Goal: Communication & Community: Answer question/provide support

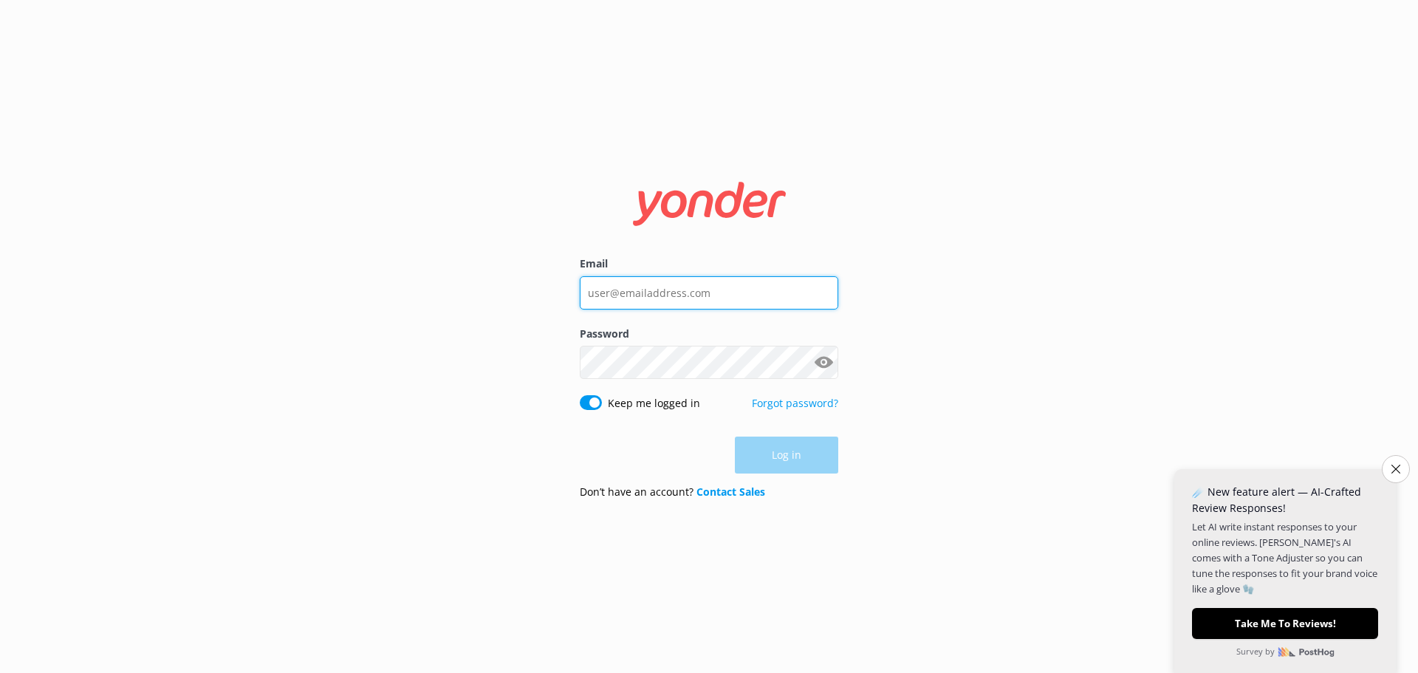
type input "[PERSON_NAME][EMAIL_ADDRESS][DOMAIN_NAME]"
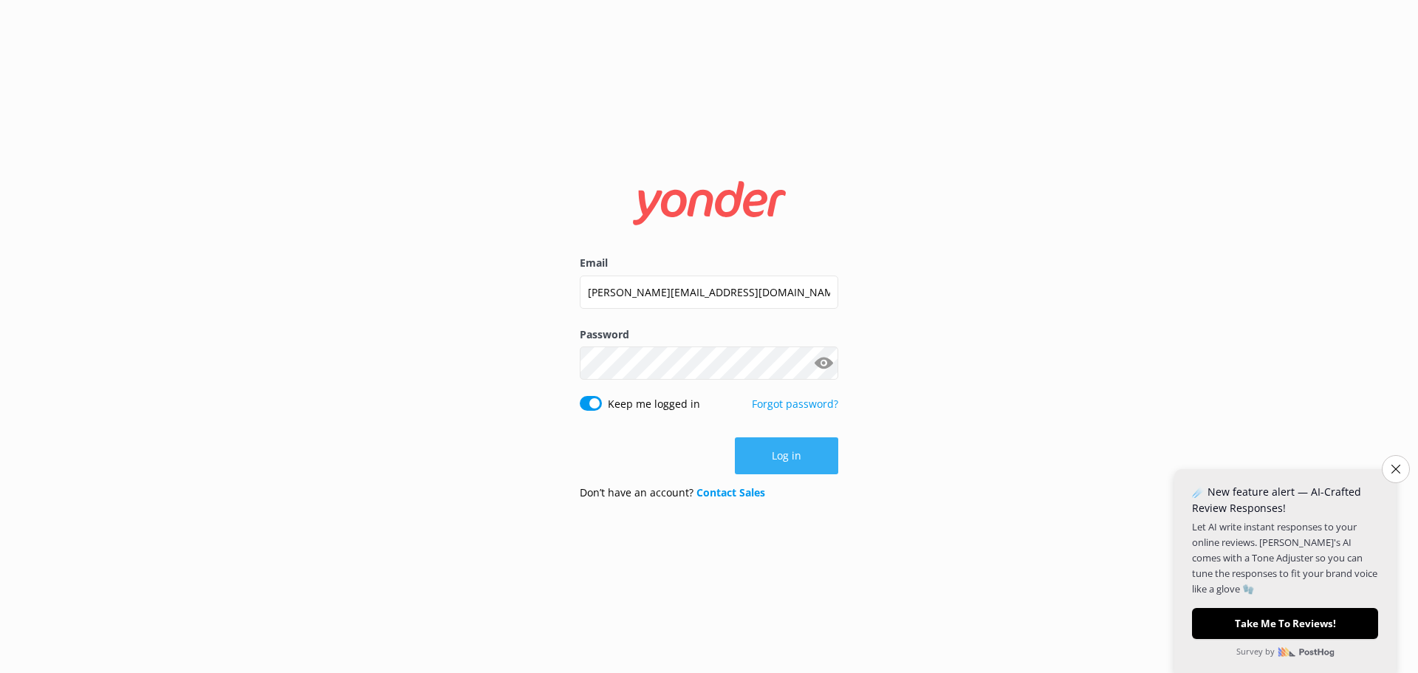
click at [783, 467] on div "Log in" at bounding box center [709, 455] width 259 height 37
click at [782, 460] on button "Log in" at bounding box center [786, 455] width 103 height 37
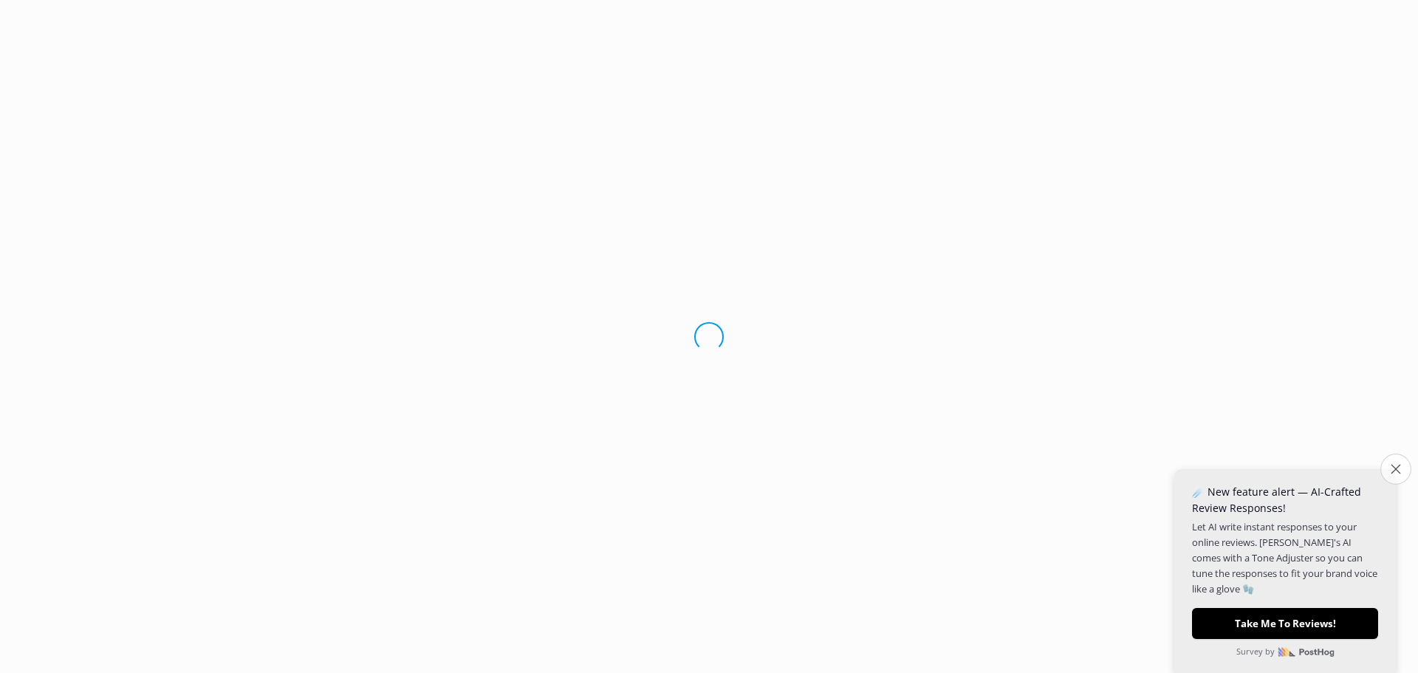
click at [1392, 473] on icon "Close survey" at bounding box center [1396, 469] width 10 height 10
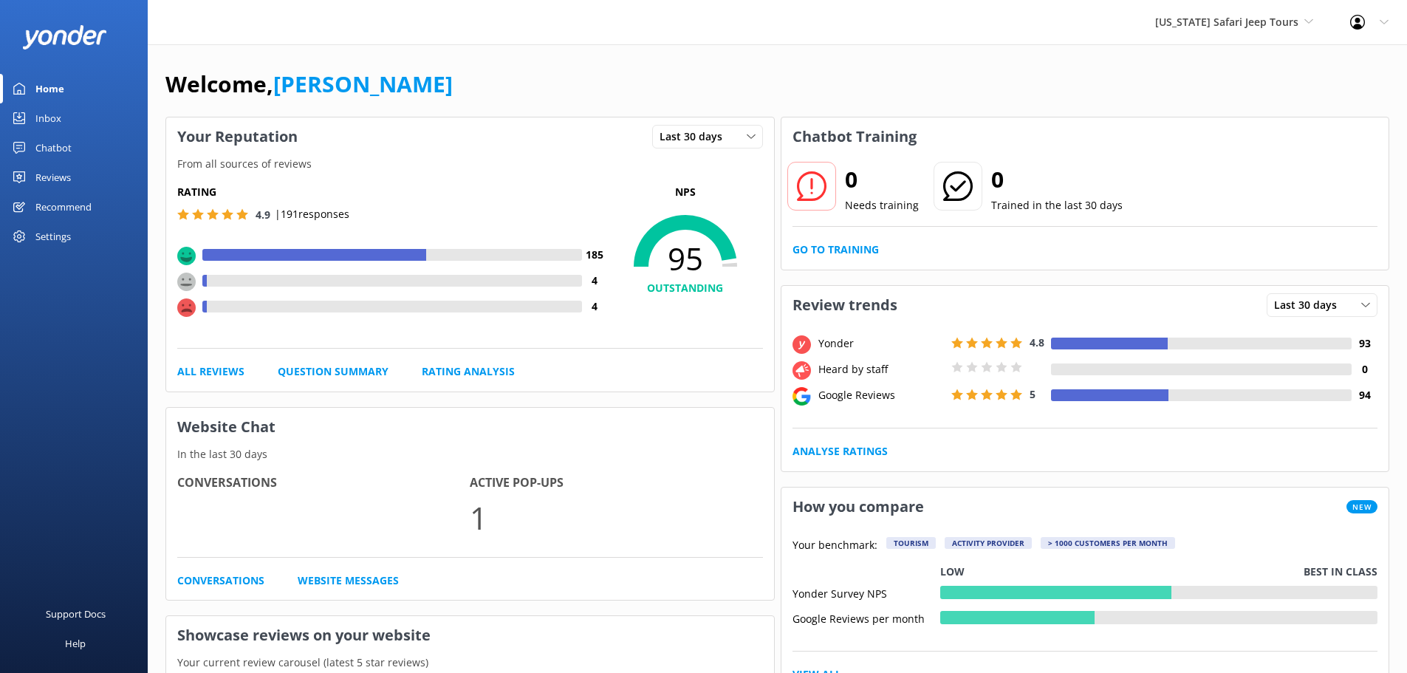
click at [55, 117] on div "Inbox" at bounding box center [48, 118] width 26 height 30
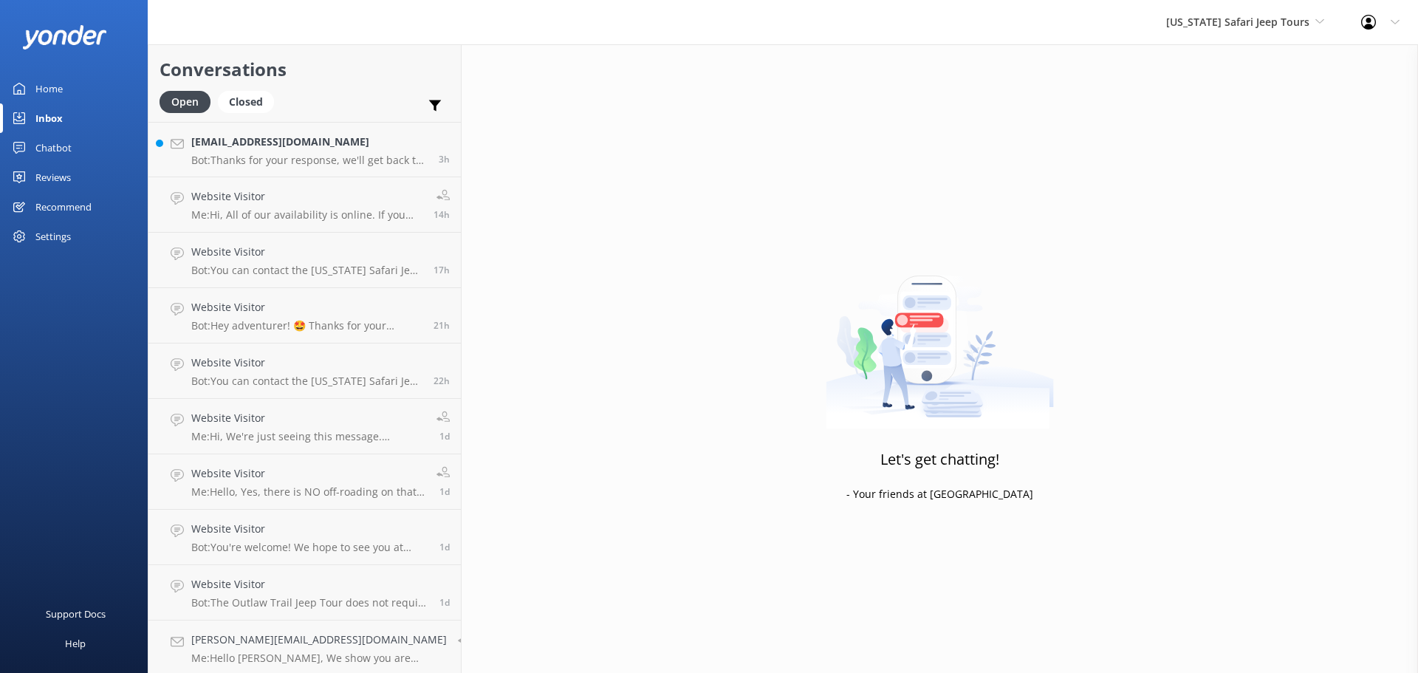
click at [358, 66] on h2 "Conversations" at bounding box center [305, 69] width 290 height 28
click at [329, 154] on p "Bot: Thanks for your response, we'll get back to you as soon as we can during o…" at bounding box center [309, 160] width 236 height 13
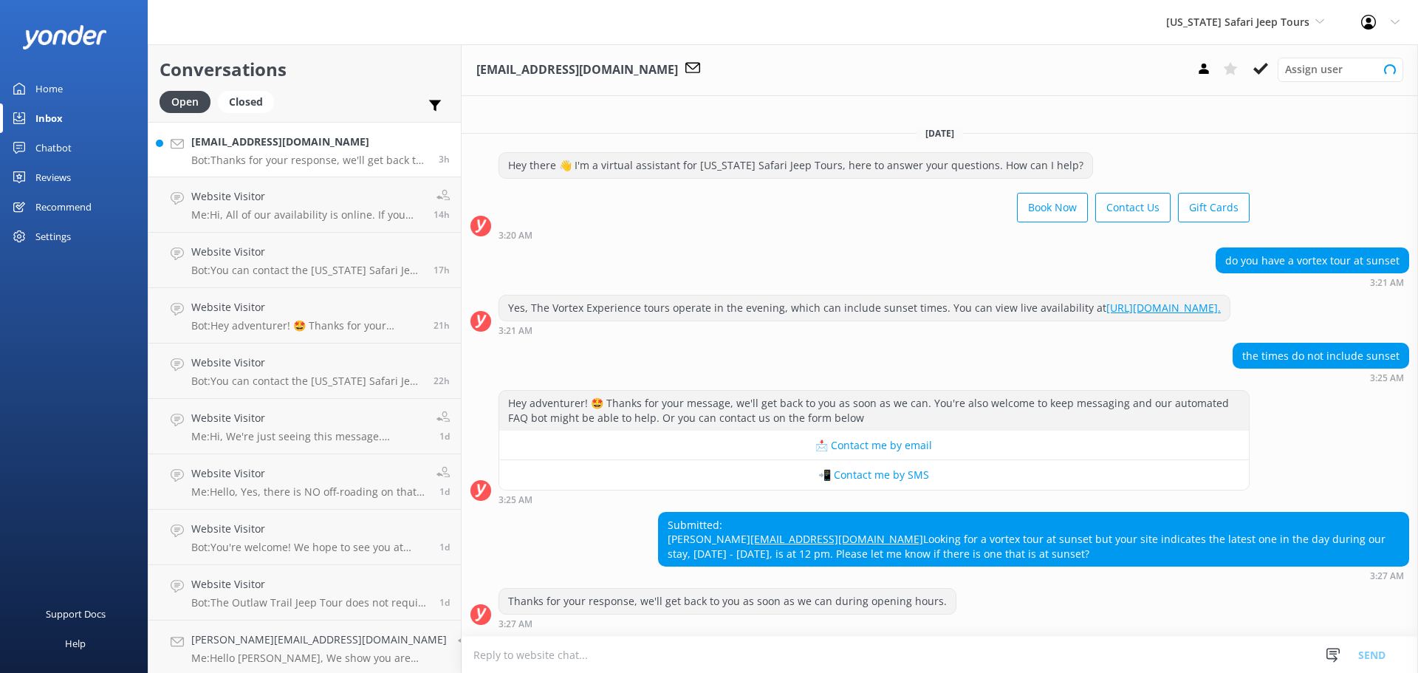
scroll to position [26, 0]
click at [638, 649] on textarea at bounding box center [940, 655] width 957 height 36
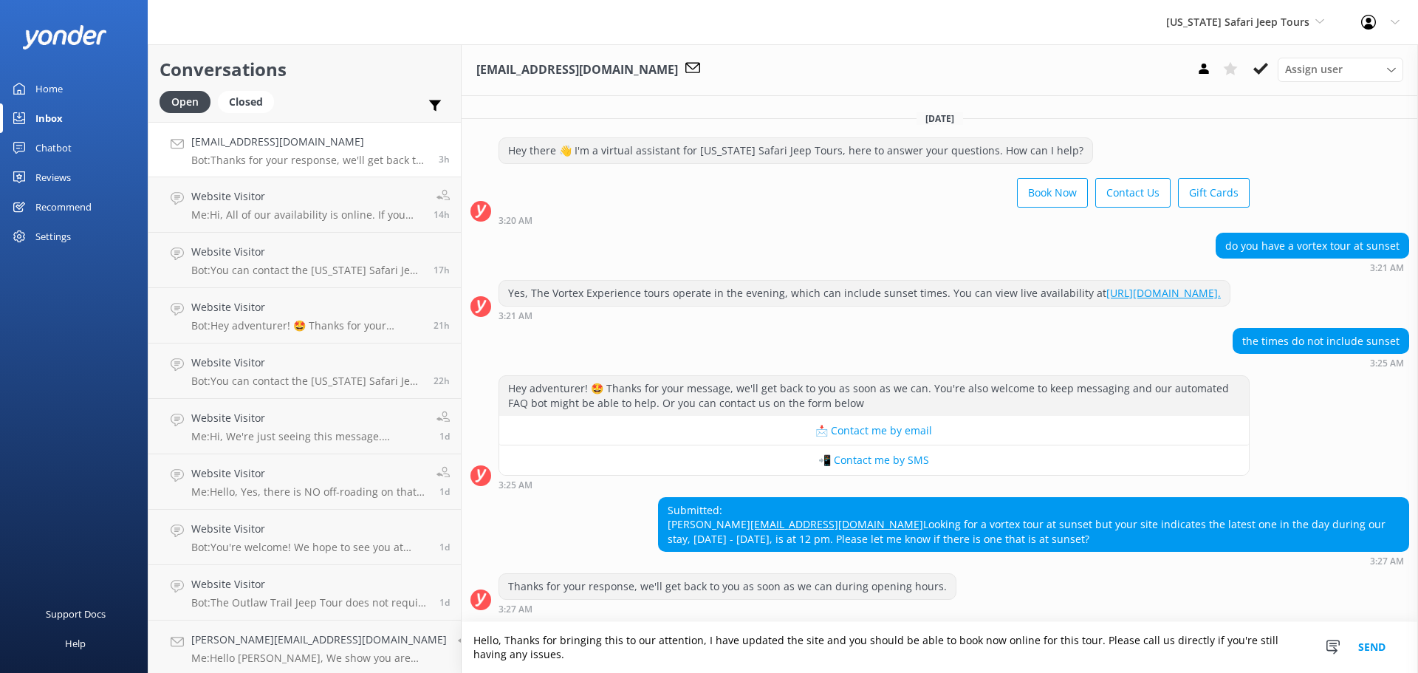
scroll to position [41, 0]
type textarea "Hello, Thanks for bringing this to our attention, I have updated the site and y…"
click at [1375, 645] on button "Send" at bounding box center [1371, 647] width 55 height 51
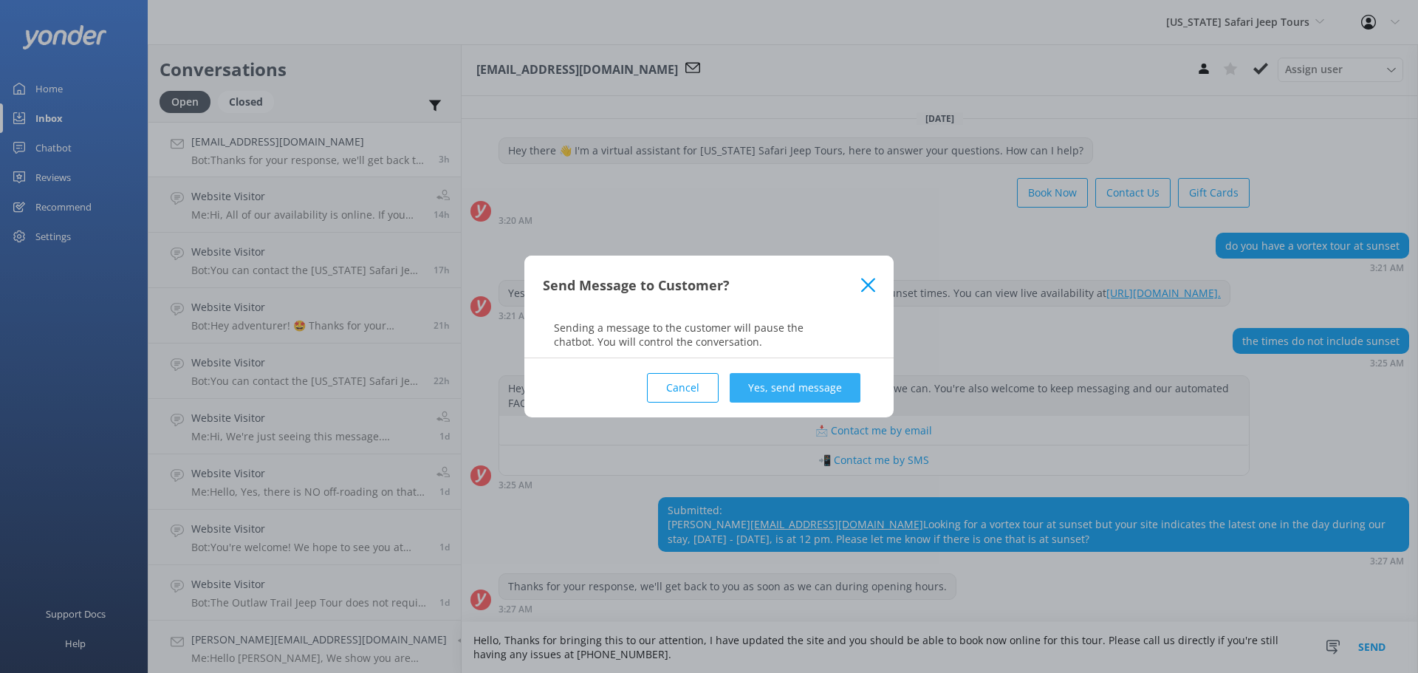
click at [836, 389] on button "Yes, send message" at bounding box center [795, 388] width 131 height 30
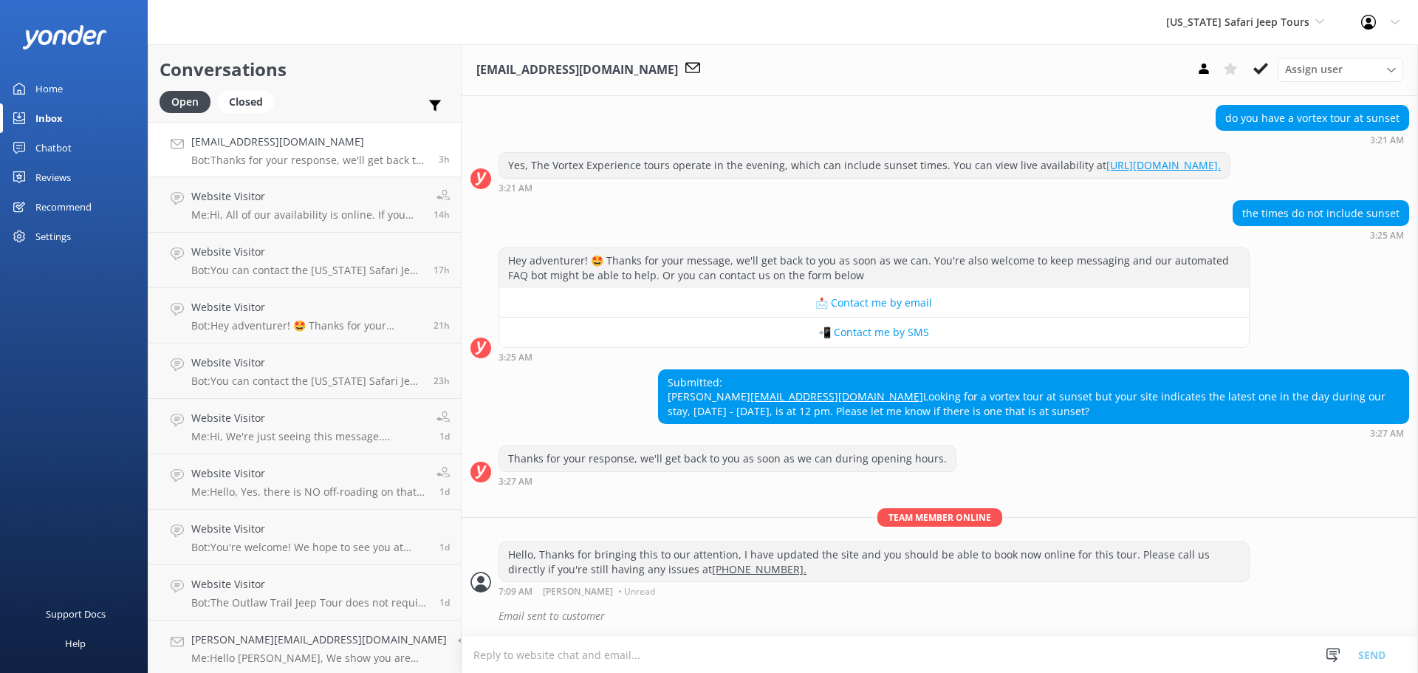
scroll to position [168, 0]
